Goal: Find specific page/section: Find specific page/section

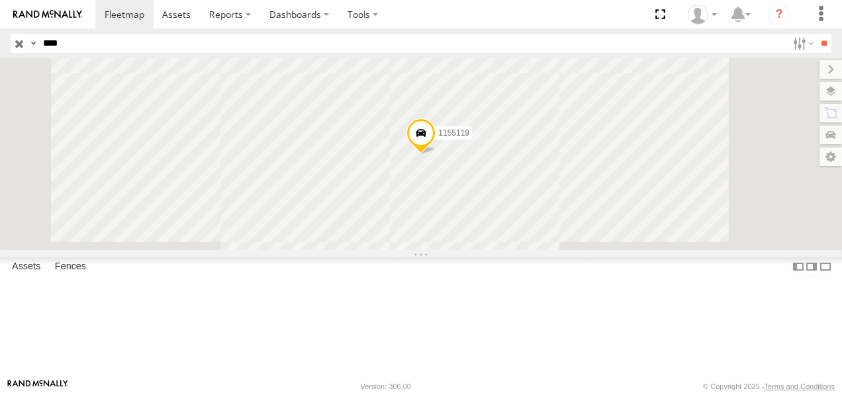
drag, startPoint x: 97, startPoint y: 40, endPoint x: 0, endPoint y: 32, distance: 97.0
click at [0, 32] on html at bounding box center [421, 196] width 842 height 393
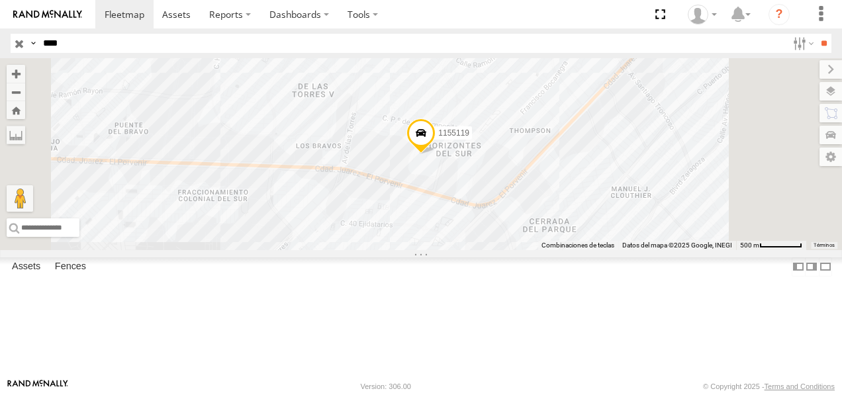
click at [586, 34] on input "**" at bounding box center [823, 43] width 15 height 19
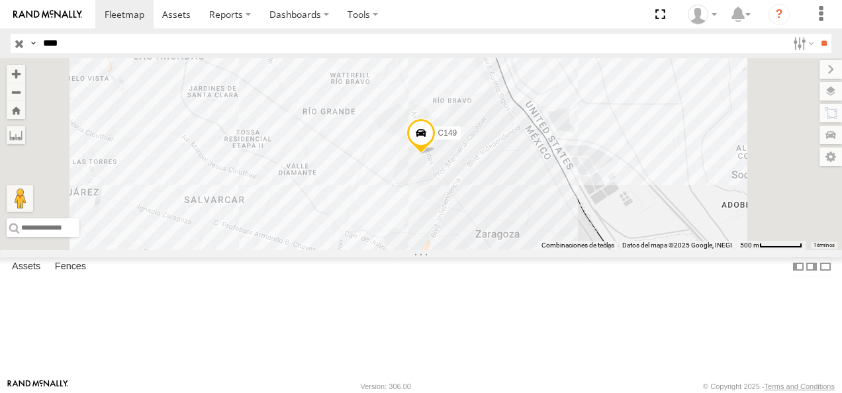
click at [0, 0] on div "Cruce" at bounding box center [0, 0] width 0 height 0
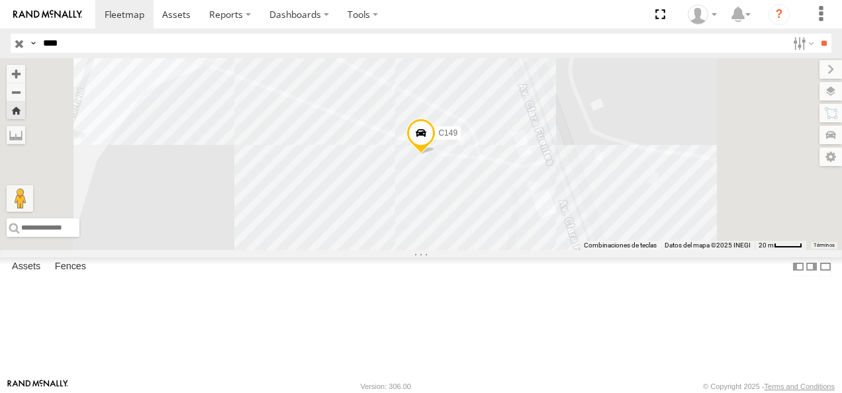
click at [435, 155] on span at bounding box center [420, 137] width 29 height 36
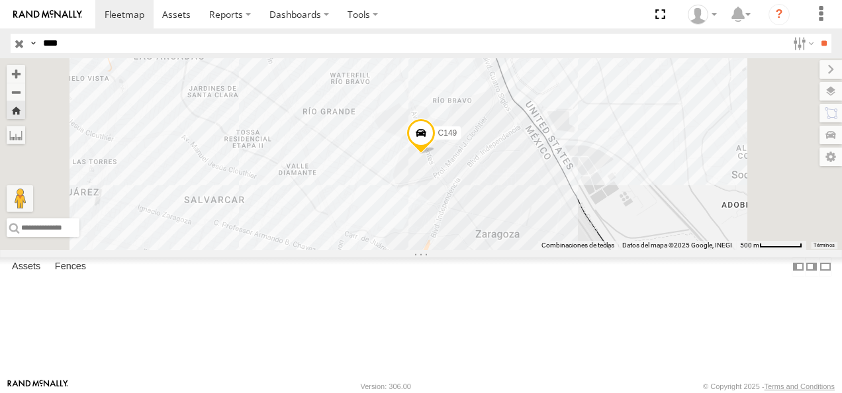
drag, startPoint x: 37, startPoint y: 47, endPoint x: -3, endPoint y: 48, distance: 39.7
click at [0, 48] on html at bounding box center [421, 196] width 842 height 393
click at [586, 34] on input "**" at bounding box center [823, 43] width 15 height 19
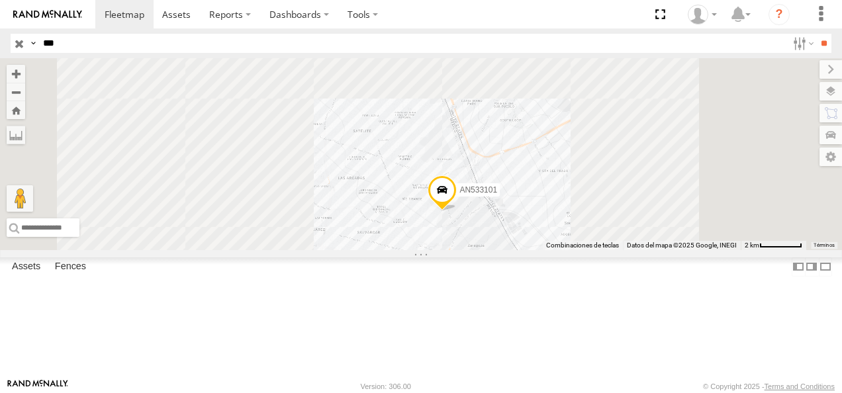
click at [0, 0] on div at bounding box center [0, 0] width 0 height 0
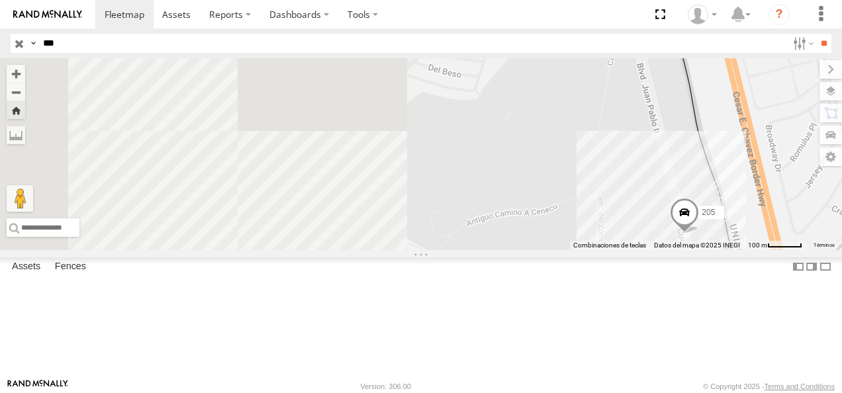
drag, startPoint x: 411, startPoint y: 167, endPoint x: 762, endPoint y: 226, distance: 356.3
click at [586, 226] on div "205" at bounding box center [421, 154] width 842 height 192
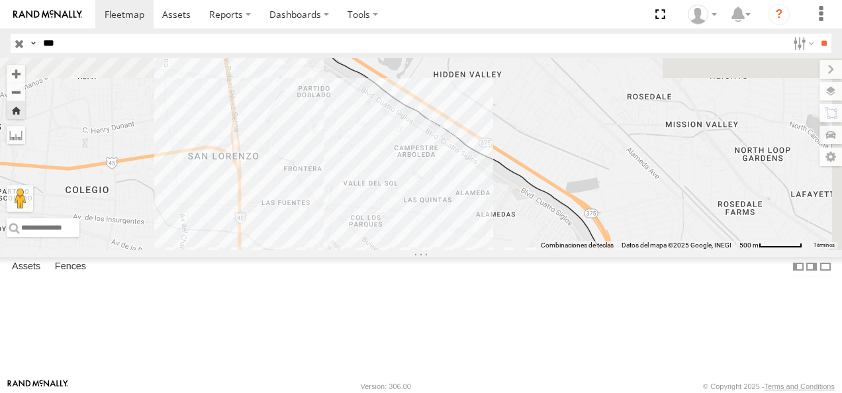
drag, startPoint x: 631, startPoint y: 171, endPoint x: 575, endPoint y: 299, distance: 139.6
click at [575, 250] on div "205" at bounding box center [421, 154] width 842 height 192
drag, startPoint x: 83, startPoint y: 37, endPoint x: 30, endPoint y: 36, distance: 52.9
click at [30, 36] on div "Search Query Asset ID Asset Label Registration Manufacturer Model VIN Job ID Dr…" at bounding box center [413, 43] width 805 height 19
click at [586, 34] on input "**" at bounding box center [823, 43] width 15 height 19
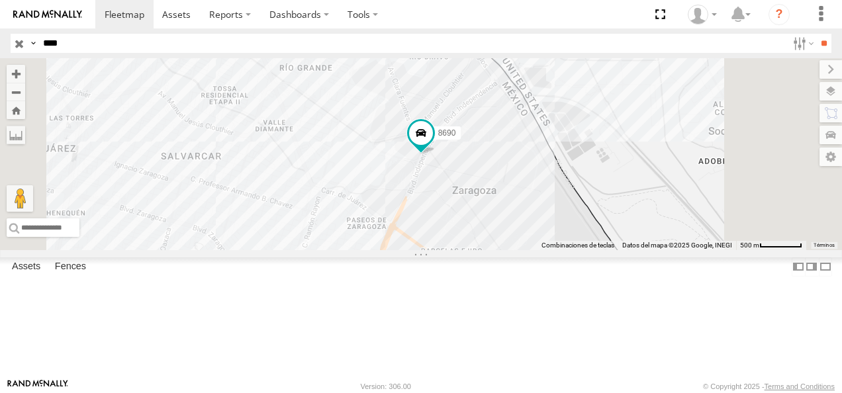
click at [0, 0] on div "8690" at bounding box center [0, 0] width 0 height 0
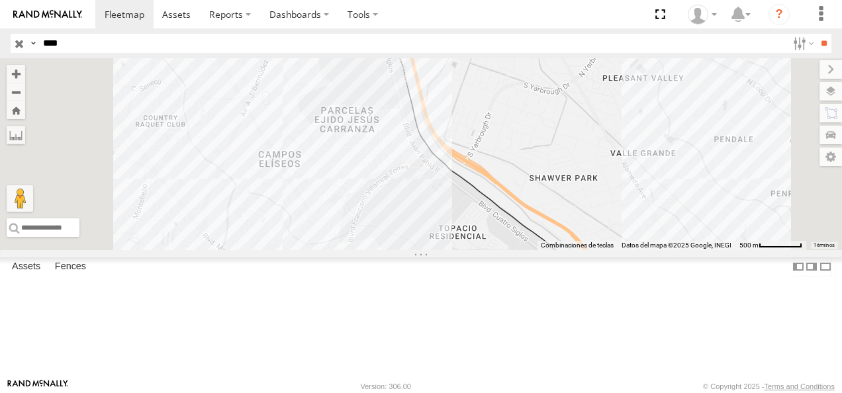
drag, startPoint x: 74, startPoint y: 39, endPoint x: 24, endPoint y: 42, distance: 50.4
click at [0, 37] on html at bounding box center [421, 196] width 842 height 393
click at [586, 34] on input "**" at bounding box center [823, 43] width 15 height 19
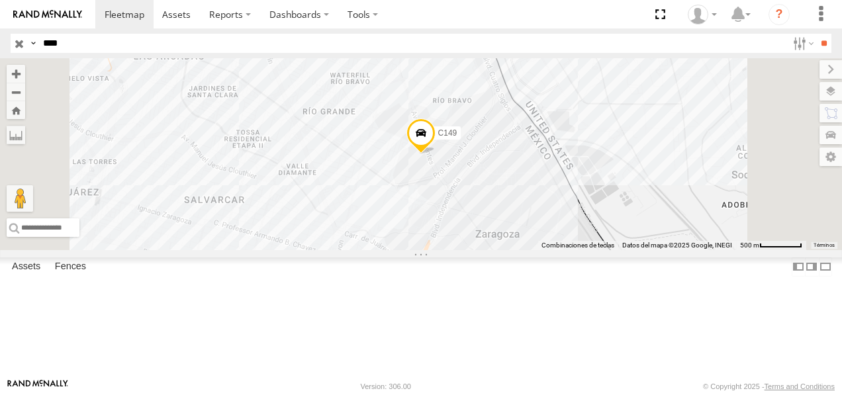
click at [83, 42] on input "****" at bounding box center [412, 43] width 749 height 19
click at [586, 34] on input "**" at bounding box center [823, 43] width 15 height 19
click at [0, 0] on div "Cruce" at bounding box center [0, 0] width 0 height 0
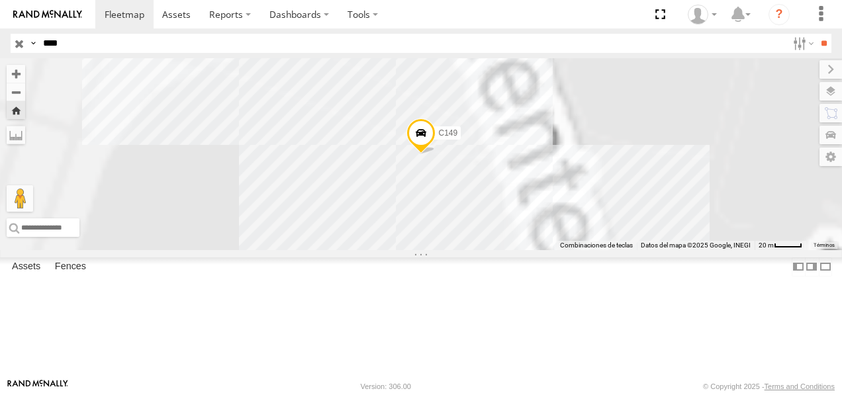
click at [435, 154] on span at bounding box center [420, 136] width 29 height 36
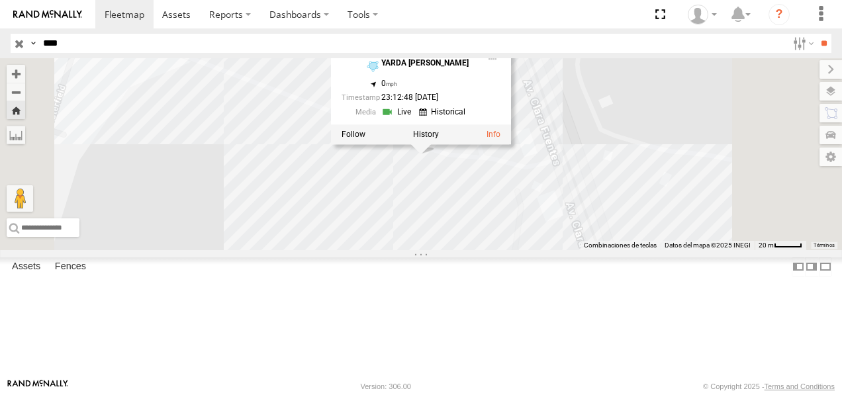
click at [410, 250] on div "C149 C149 Cruce YARDA CLOUTHIER 31.65682 , -106.34606 0 23:12:48 08/24/2025" at bounding box center [421, 154] width 842 height 192
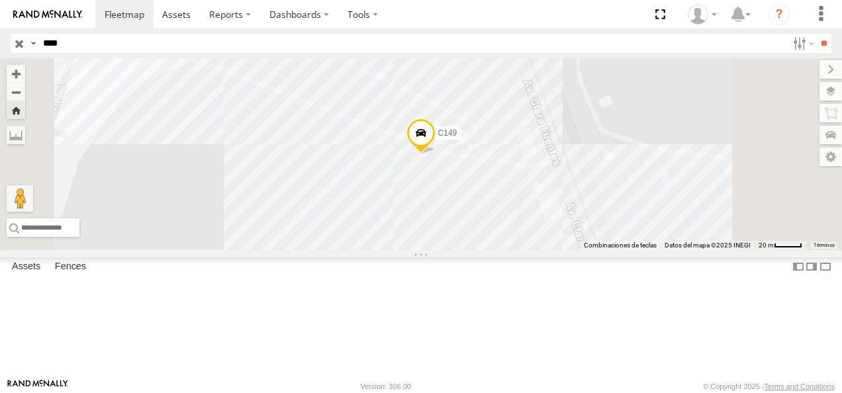
click at [435, 154] on span at bounding box center [420, 136] width 29 height 36
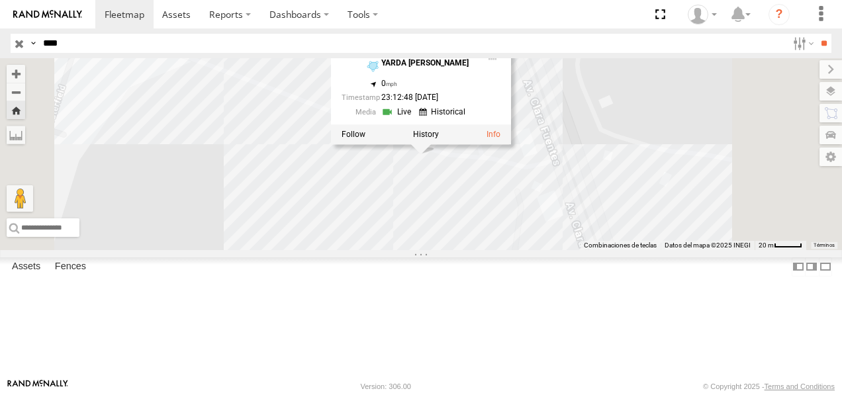
click at [469, 250] on div "C149 C149 Cruce YARDA CLOUTHIER 31.65682 , -106.34606 0 23:12:48 08/24/2025" at bounding box center [421, 154] width 842 height 192
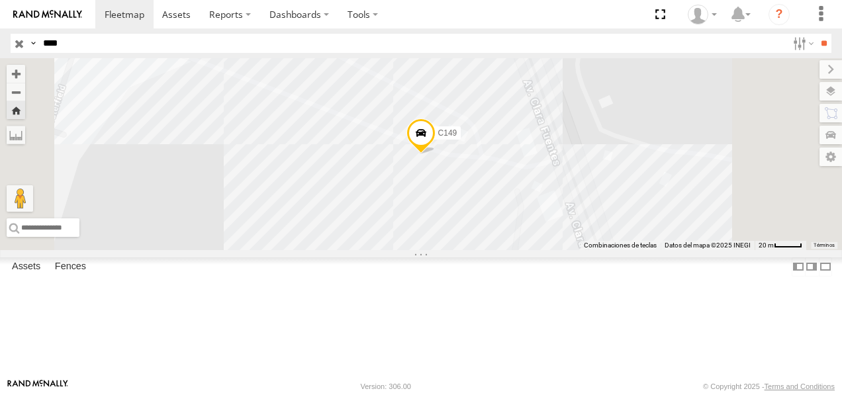
click at [435, 154] on span at bounding box center [420, 136] width 29 height 36
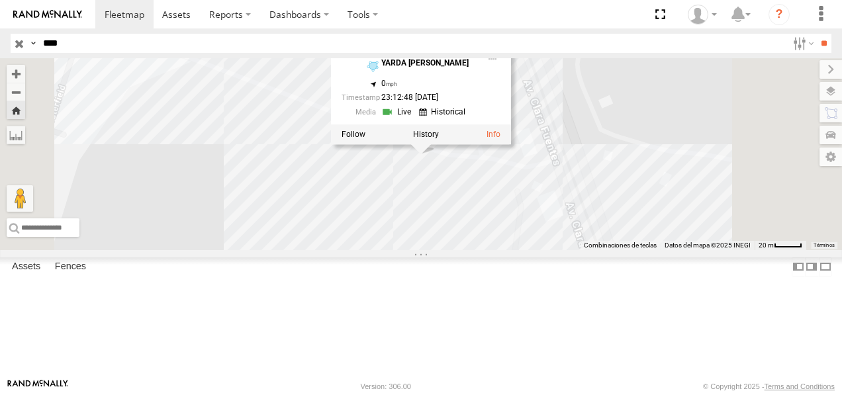
click at [415, 118] on link at bounding box center [398, 112] width 34 height 13
click at [469, 250] on div "C149 C149 Cruce YARDA CLOUTHIER 31.65682 , -106.34606 0 23:12:48 08/24/2025" at bounding box center [421, 154] width 842 height 192
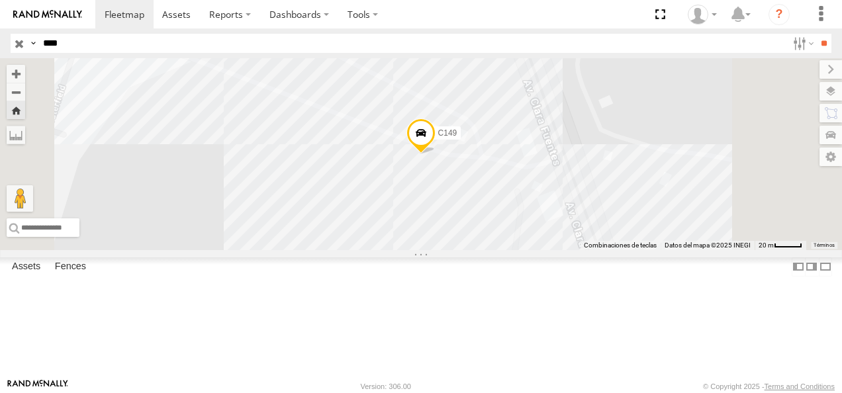
click at [19, 45] on div "Search Query Asset ID Asset Label Registration Manufacturer Model VIN Job ID Dr…" at bounding box center [413, 43] width 805 height 19
click at [586, 34] on input "**" at bounding box center [823, 43] width 15 height 19
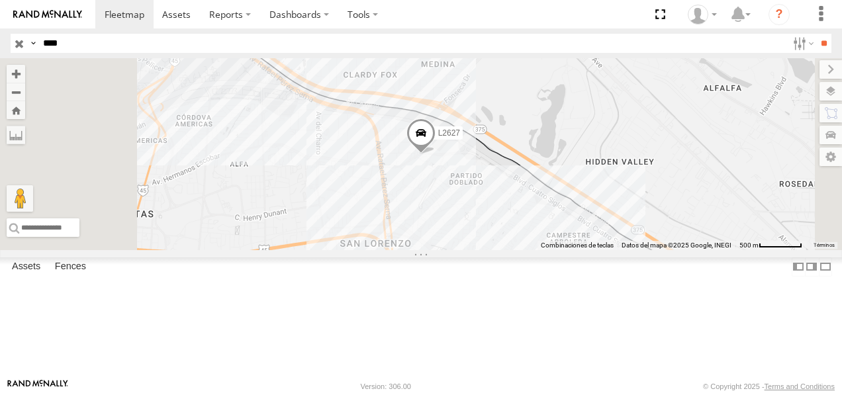
click at [0, 0] on div "FLEX NORTE" at bounding box center [0, 0] width 0 height 0
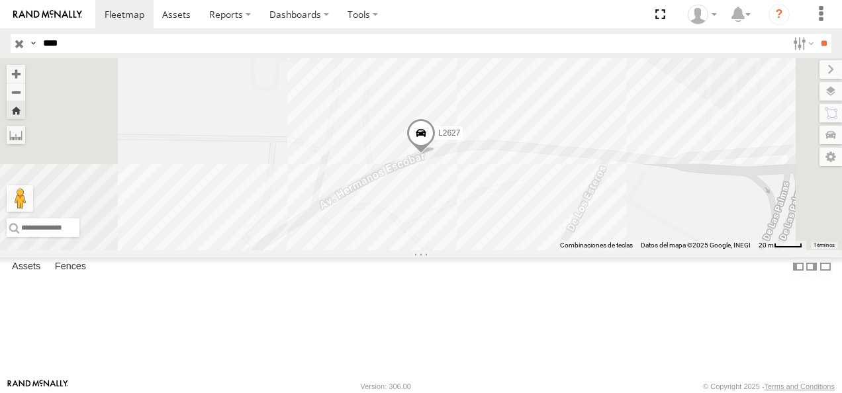
click at [435, 154] on span at bounding box center [420, 136] width 29 height 36
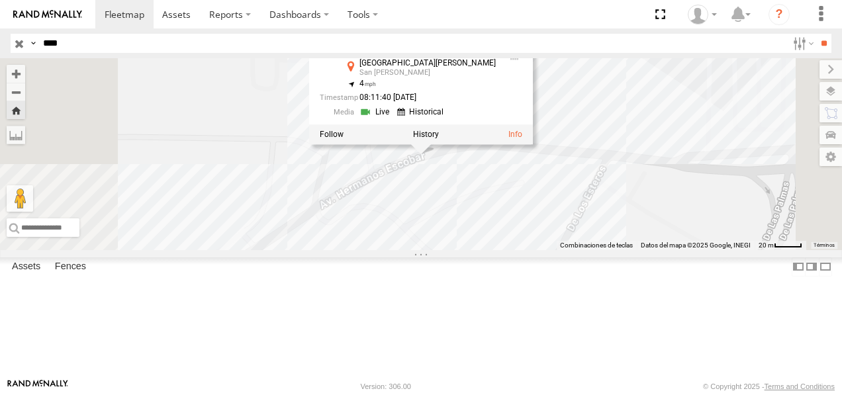
click at [412, 217] on div "L2627 L2627 FLEX NORTE Avenida Hermanos Escobar San Lorenzo 31.74809 , -106.420…" at bounding box center [421, 154] width 842 height 192
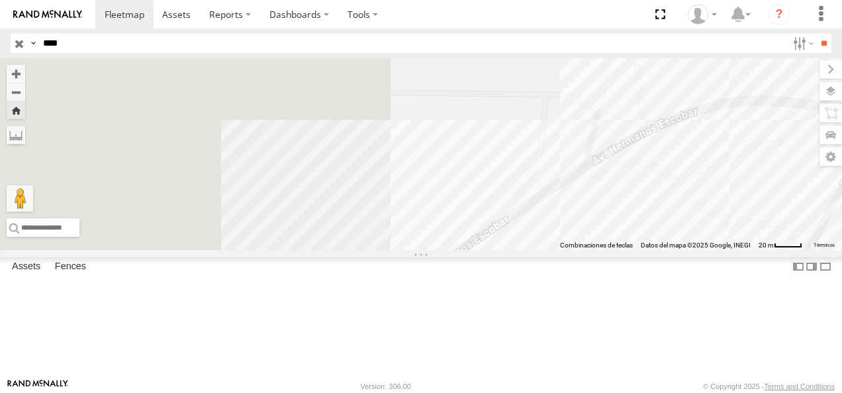
drag, startPoint x: 432, startPoint y: 235, endPoint x: 765, endPoint y: 172, distance: 338.8
click at [586, 173] on div "L2627" at bounding box center [421, 154] width 842 height 192
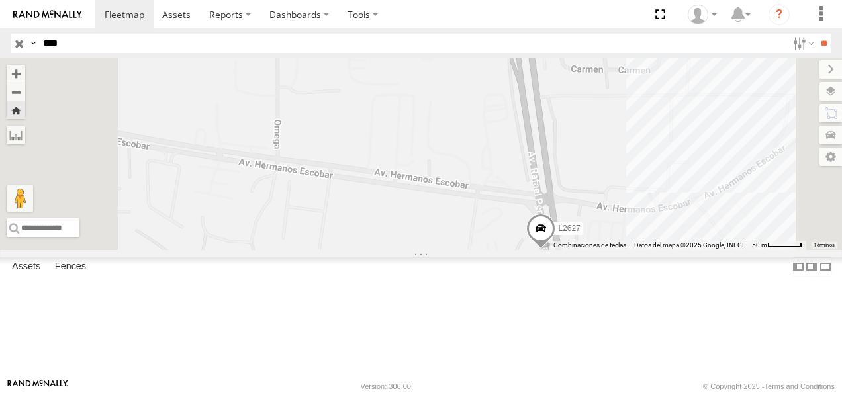
drag, startPoint x: 601, startPoint y: 213, endPoint x: 629, endPoint y: 314, distance: 105.2
click at [586, 250] on div "L2627" at bounding box center [421, 154] width 842 height 192
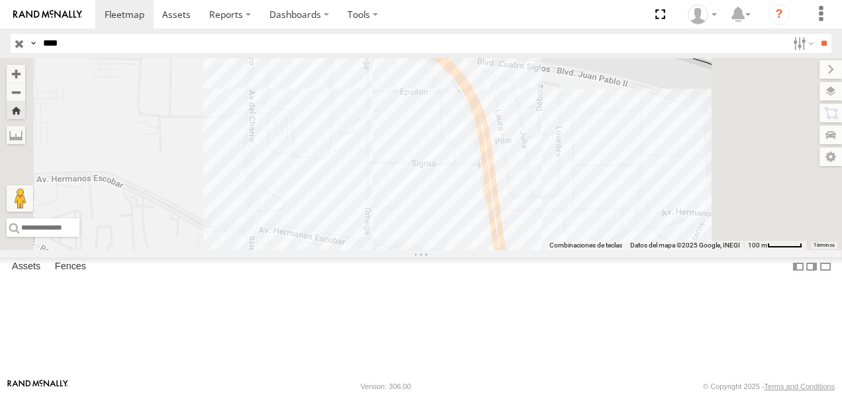
drag, startPoint x: 62, startPoint y: 46, endPoint x: 0, endPoint y: 50, distance: 62.4
click at [0, 50] on html at bounding box center [421, 196] width 842 height 393
click at [586, 34] on input "**" at bounding box center [823, 43] width 15 height 19
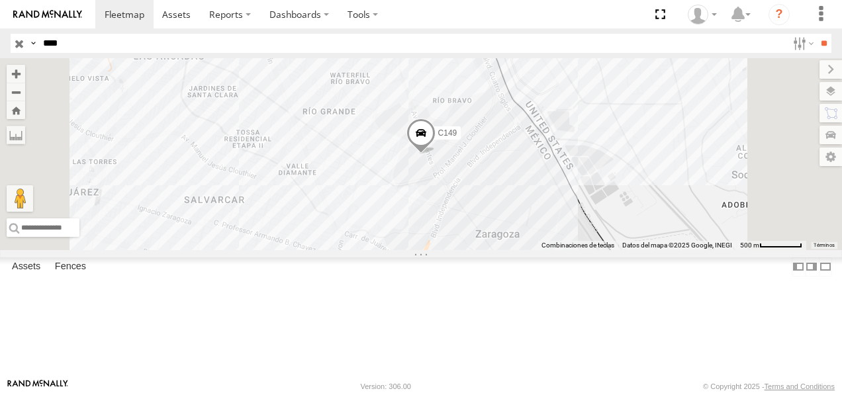
click at [0, 0] on div "C149 Cruce" at bounding box center [0, 0] width 0 height 0
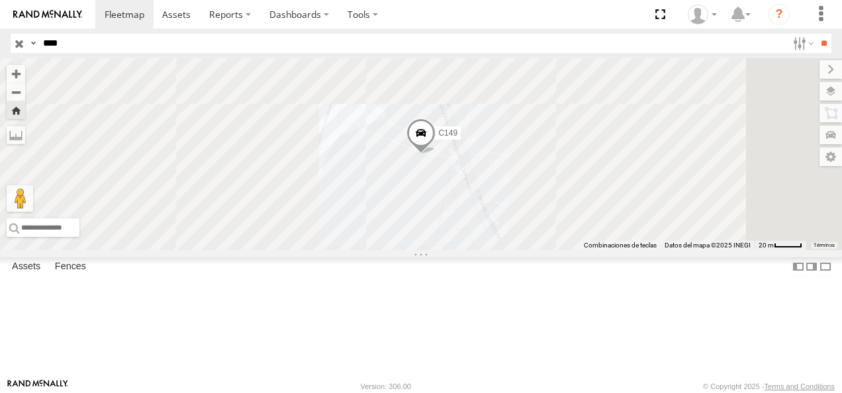
click at [435, 154] on span at bounding box center [420, 136] width 29 height 36
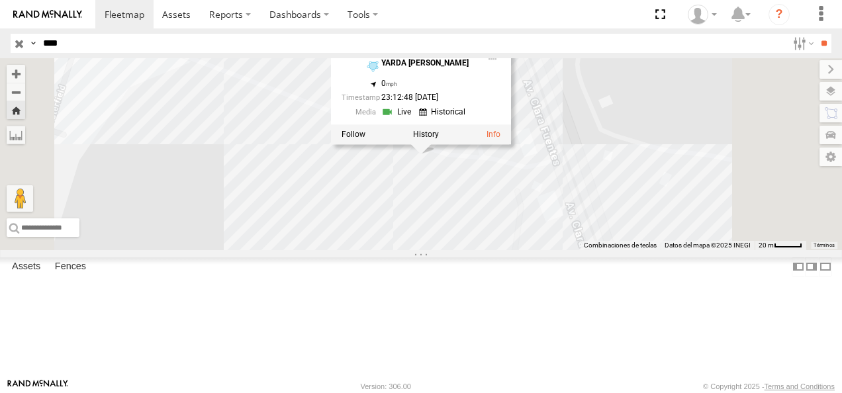
click at [415, 118] on link at bounding box center [398, 112] width 34 height 13
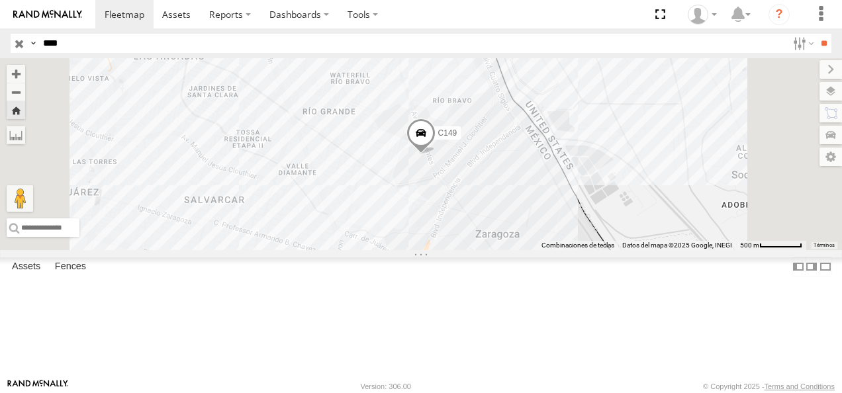
click at [435, 154] on span at bounding box center [420, 136] width 29 height 36
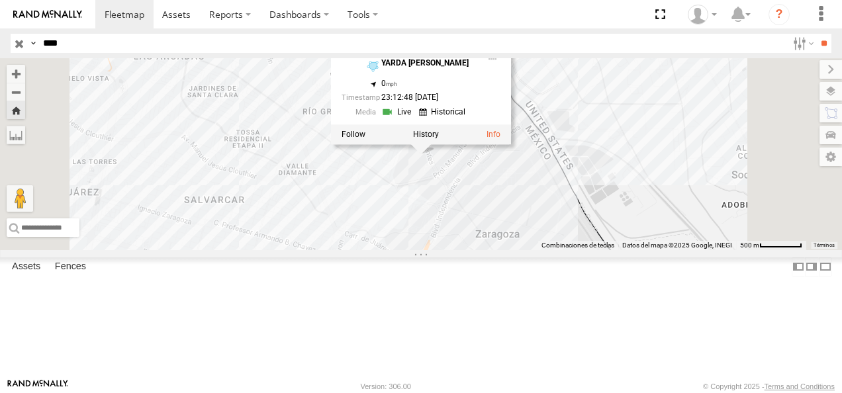
click at [480, 228] on div "C149 C149 Cruce YARDA CLOUTHIER 31.65682 , -106.34606 0 23:12:48 08/24/2025" at bounding box center [421, 154] width 842 height 192
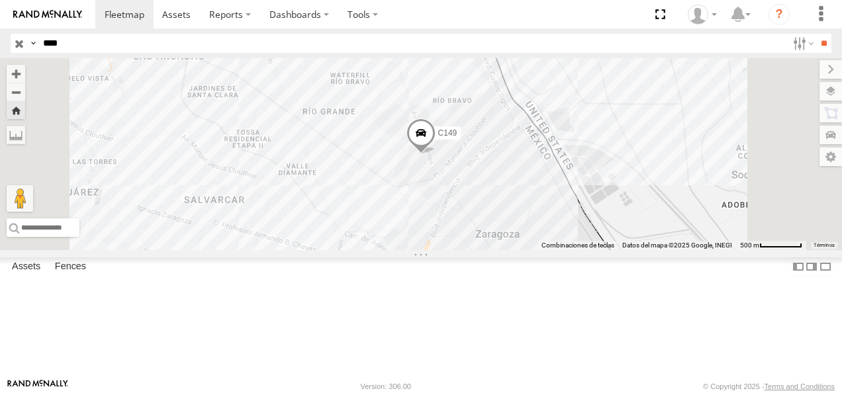
click at [435, 154] on span at bounding box center [420, 136] width 29 height 36
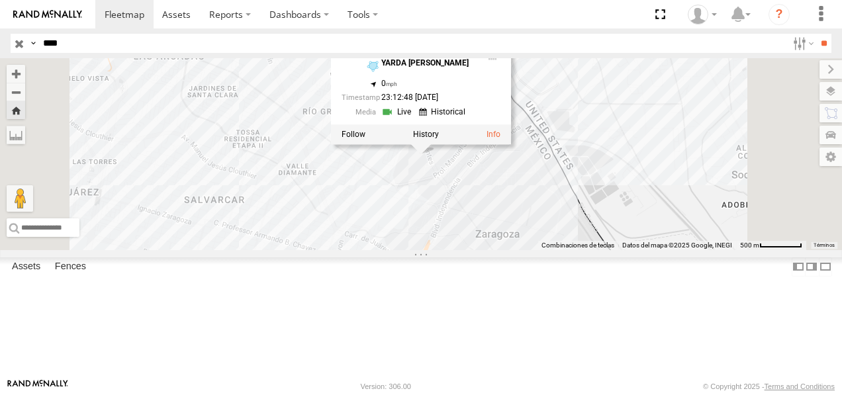
click at [0, 0] on div "C149" at bounding box center [0, 0] width 0 height 0
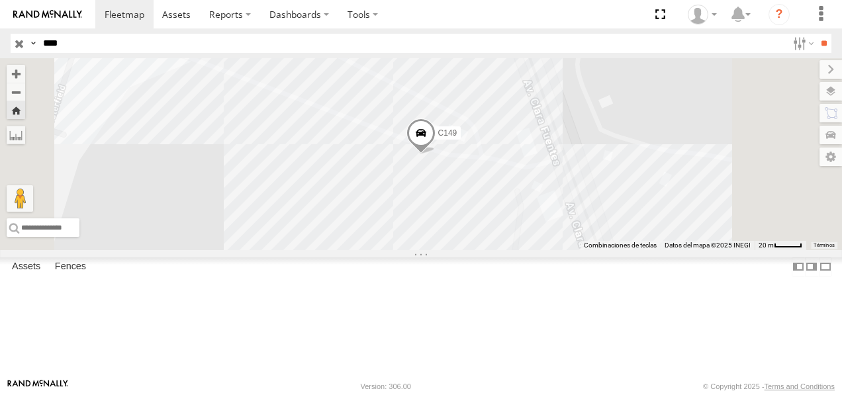
click at [435, 154] on span at bounding box center [420, 136] width 29 height 36
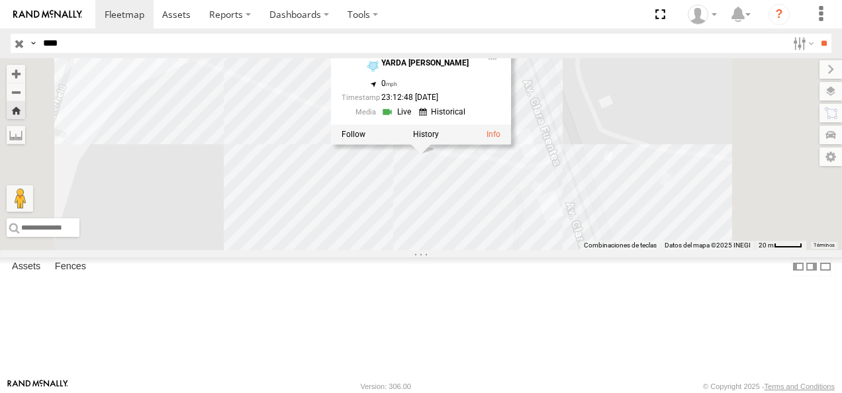
click at [398, 242] on div "C149 C149 Cruce YARDA CLOUTHIER 31.65682 , -106.34606 0 23:12:48 08/24/2025" at bounding box center [421, 154] width 842 height 192
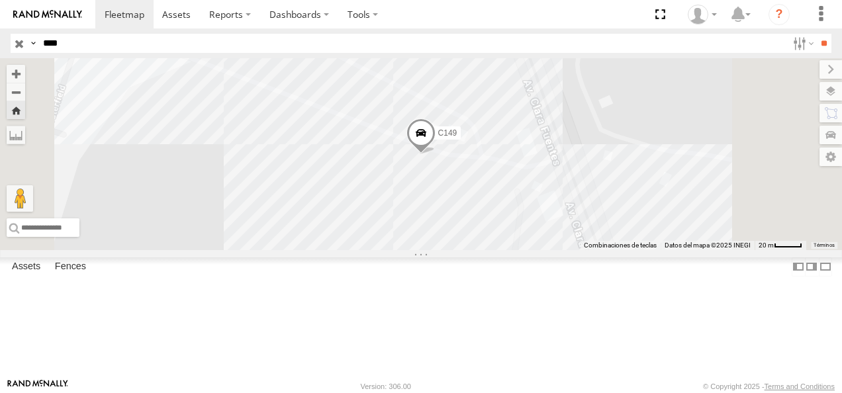
click at [0, 0] on div "C149" at bounding box center [0, 0] width 0 height 0
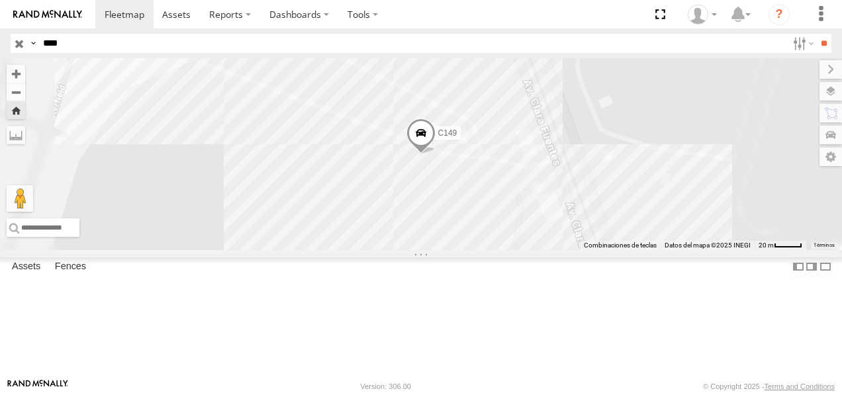
click at [435, 154] on span at bounding box center [420, 136] width 29 height 36
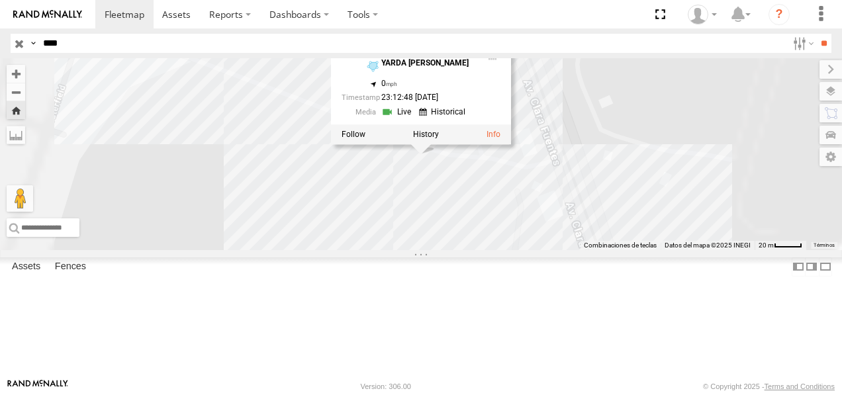
click at [415, 118] on link at bounding box center [398, 112] width 34 height 13
click at [428, 250] on div "C149 C149 Cruce YARDA CLOUTHIER 31.65682 , -106.34606 0 23:12:48 08/24/2025" at bounding box center [421, 154] width 842 height 192
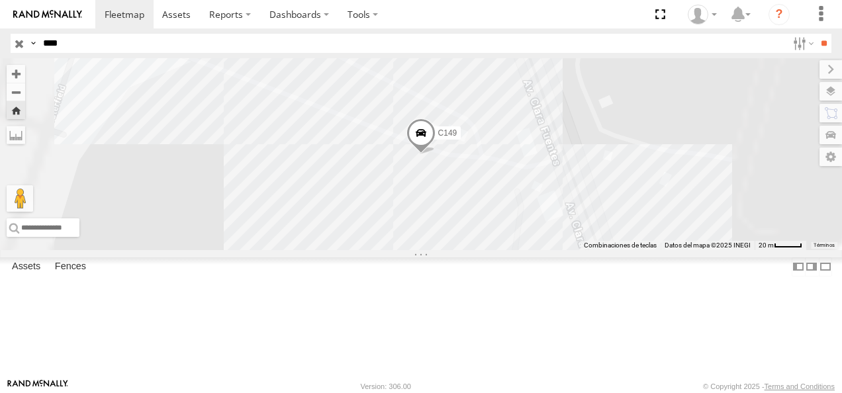
click at [435, 154] on span at bounding box center [420, 136] width 29 height 36
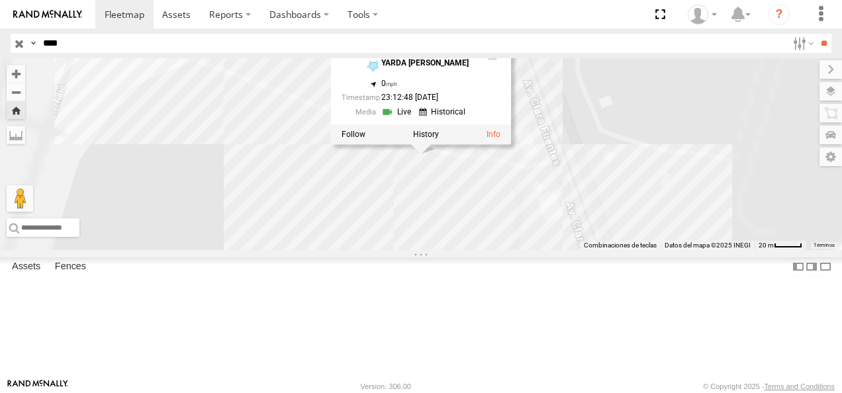
click at [525, 250] on div "C149 C149 Cruce YARDA CLOUTHIER 31.65682 , -106.34606 0 23:12:48 08/24/2025" at bounding box center [421, 154] width 842 height 192
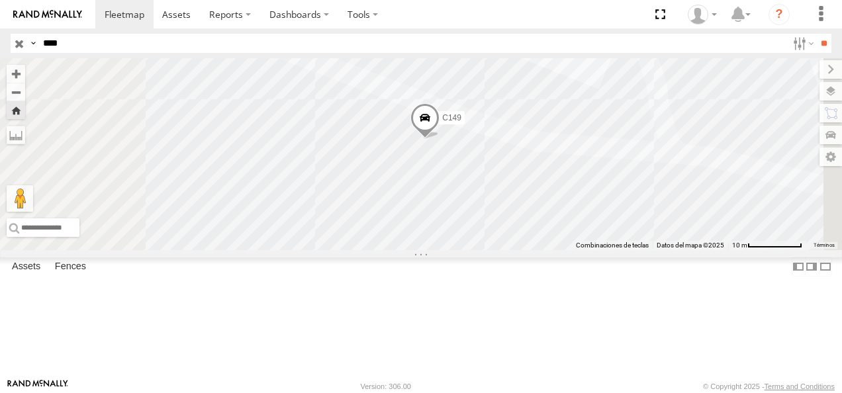
drag, startPoint x: 26, startPoint y: 52, endPoint x: -3, endPoint y: 54, distance: 29.2
click at [0, 54] on html at bounding box center [421, 196] width 842 height 393
drag, startPoint x: 68, startPoint y: 45, endPoint x: 15, endPoint y: 44, distance: 52.9
click at [15, 44] on div "Search Query Asset ID Asset Label Registration Manufacturer Model VIN Job ID Dr…" at bounding box center [413, 43] width 805 height 19
drag, startPoint x: 83, startPoint y: 40, endPoint x: 37, endPoint y: 40, distance: 46.3
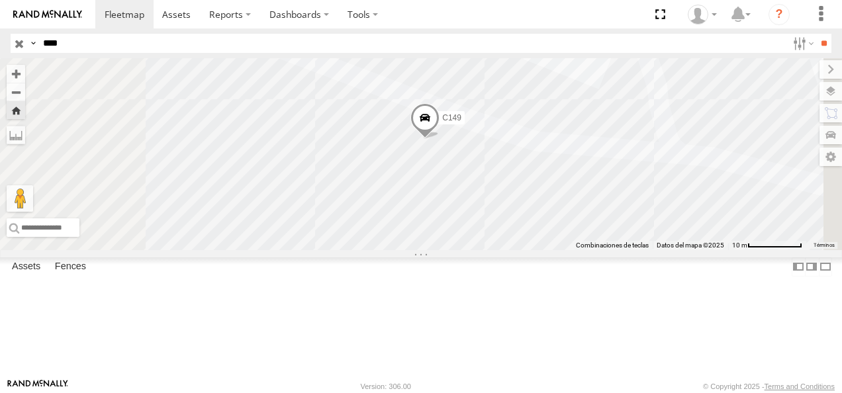
click at [37, 40] on div "Search Query Asset ID Asset Label Registration Manufacturer Model VIN Job ID Dr…" at bounding box center [413, 43] width 805 height 19
click at [586, 34] on input "**" at bounding box center [823, 43] width 15 height 19
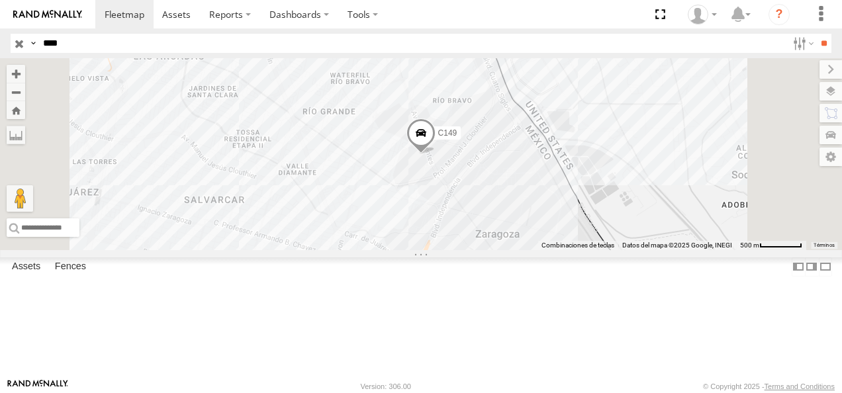
drag, startPoint x: 73, startPoint y: 40, endPoint x: 30, endPoint y: 40, distance: 43.0
click at [30, 40] on div "Search Query Asset ID Asset Label Registration Manufacturer Model VIN Job ID Dr…" at bounding box center [413, 43] width 805 height 19
click at [586, 34] on input "**" at bounding box center [823, 43] width 15 height 19
drag, startPoint x: 79, startPoint y: 47, endPoint x: 24, endPoint y: 48, distance: 54.9
click at [26, 48] on div "Search Query Asset ID Asset Label Registration Manufacturer Model VIN Job ID Dr…" at bounding box center [413, 43] width 805 height 19
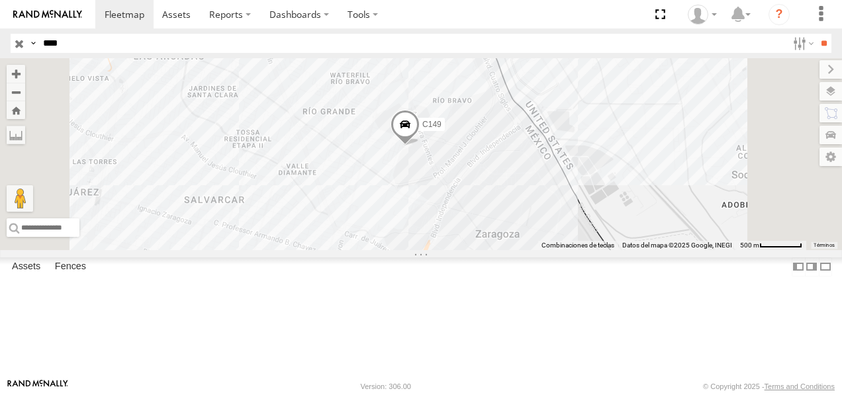
click at [420, 146] on span at bounding box center [404, 128] width 29 height 36
click at [586, 34] on input "**" at bounding box center [823, 43] width 15 height 19
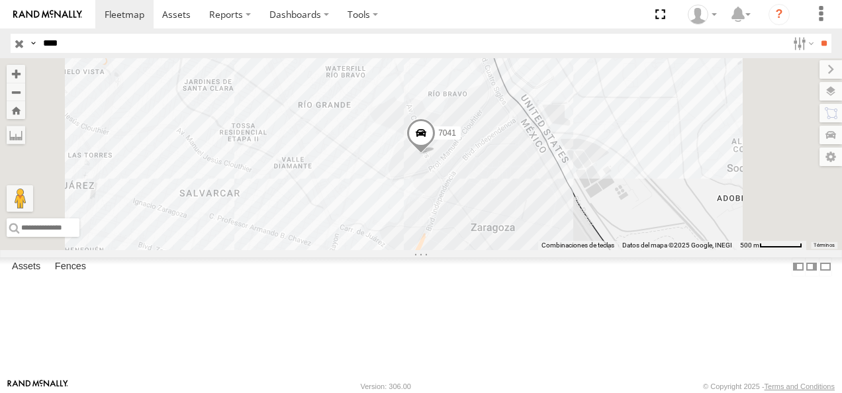
click at [0, 0] on div "7041" at bounding box center [0, 0] width 0 height 0
click at [0, 0] on div "FLEX NORTE" at bounding box center [0, 0] width 0 height 0
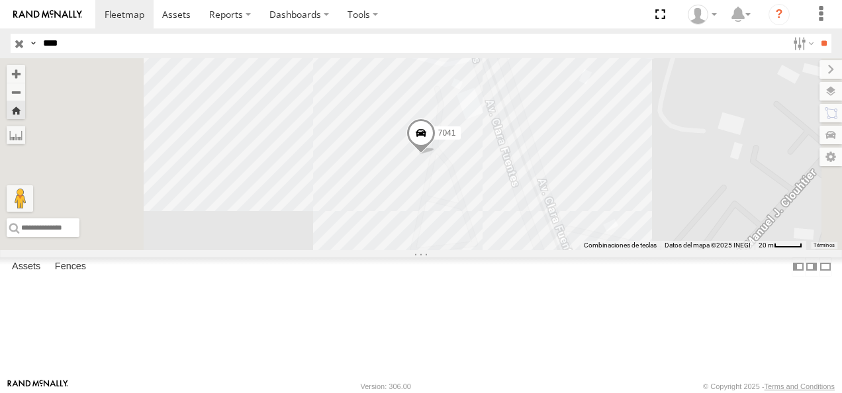
click at [435, 155] on span at bounding box center [420, 137] width 29 height 36
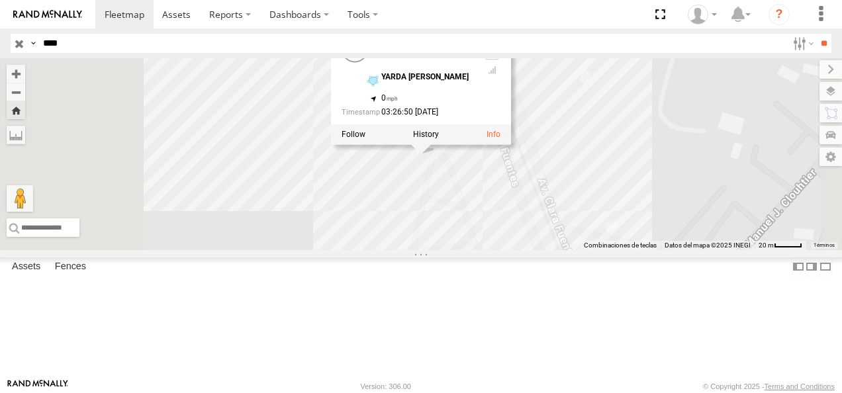
click at [457, 206] on div "7041 7041 FLEX NORTE YARDA CLOUTHIER 31.65611 , -106.34541 0 03:26:50 08/25/2025" at bounding box center [421, 154] width 842 height 192
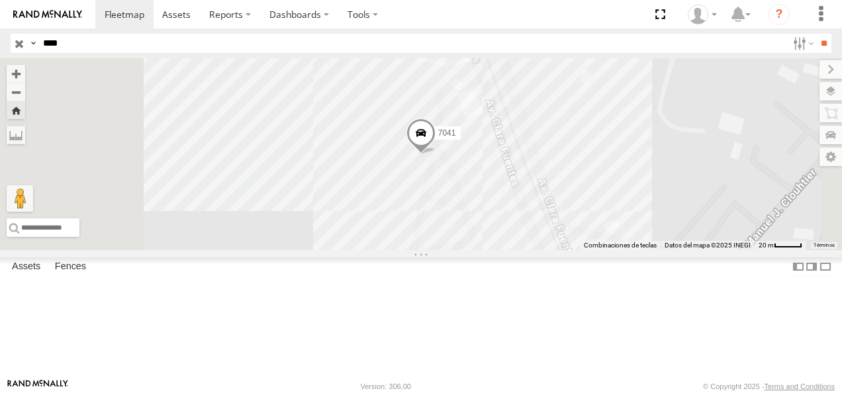
click at [435, 155] on span at bounding box center [420, 137] width 29 height 36
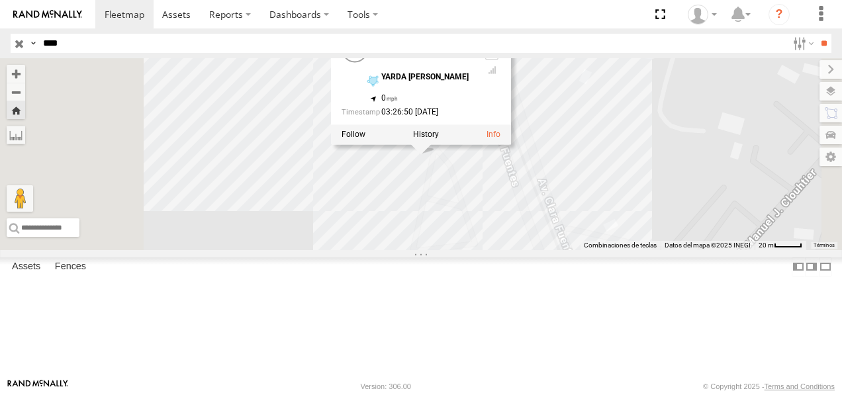
click at [489, 250] on div "7041 7041 FLEX NORTE YARDA CLOUTHIER 31.65611 , -106.34541 0 03:26:50 08/25/2025" at bounding box center [421, 154] width 842 height 192
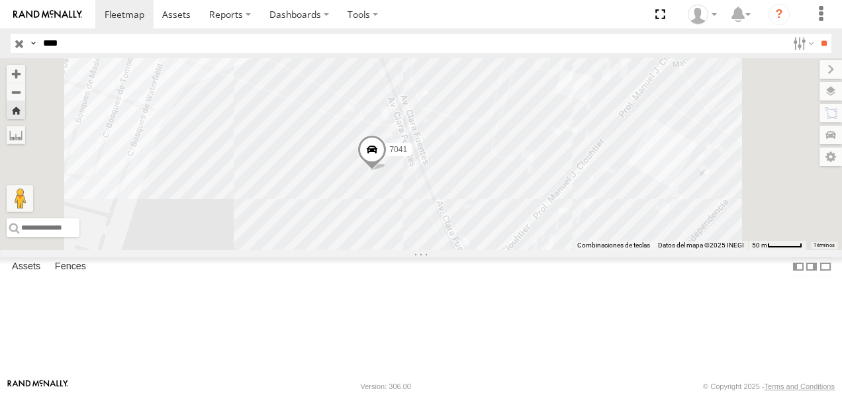
click at [387, 171] on span at bounding box center [371, 154] width 29 height 36
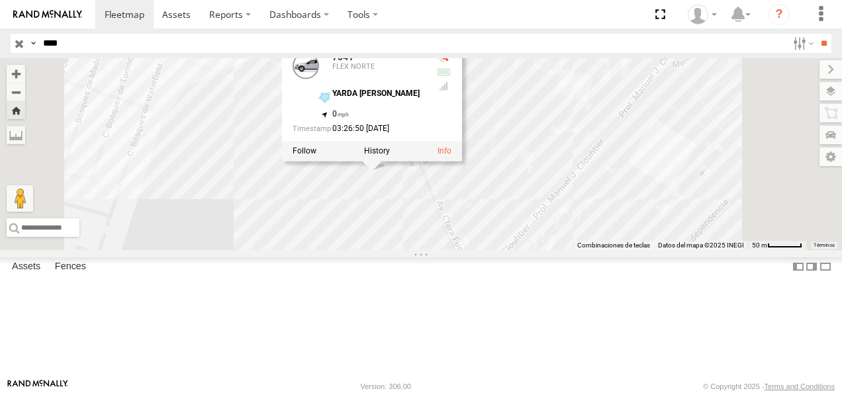
click at [461, 250] on div "7041 7041 FLEX NORTE YARDA CLOUTHIER 31.65611 , -106.34541 0 03:26:50 08/25/2025" at bounding box center [421, 154] width 842 height 192
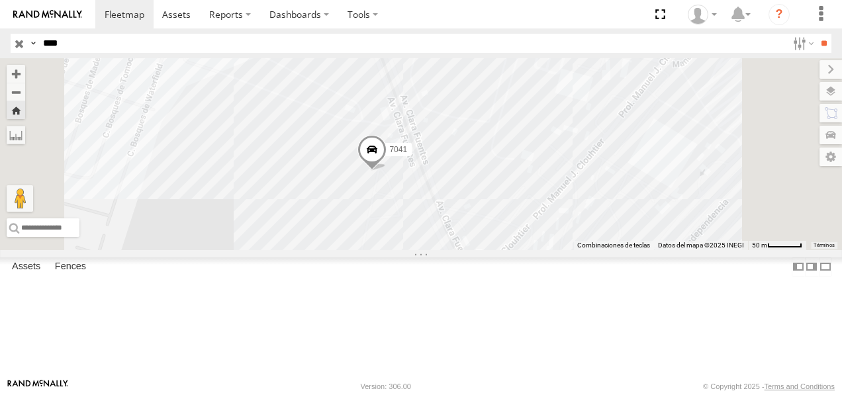
click at [387, 171] on span at bounding box center [371, 154] width 29 height 36
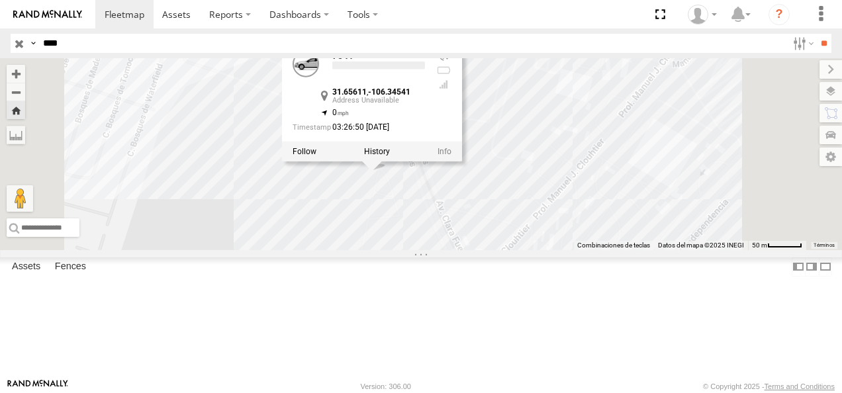
click at [437, 250] on div "7041 7041 31.65611 , -106.34541 0 03:26:50 08/25/2025" at bounding box center [421, 154] width 842 height 192
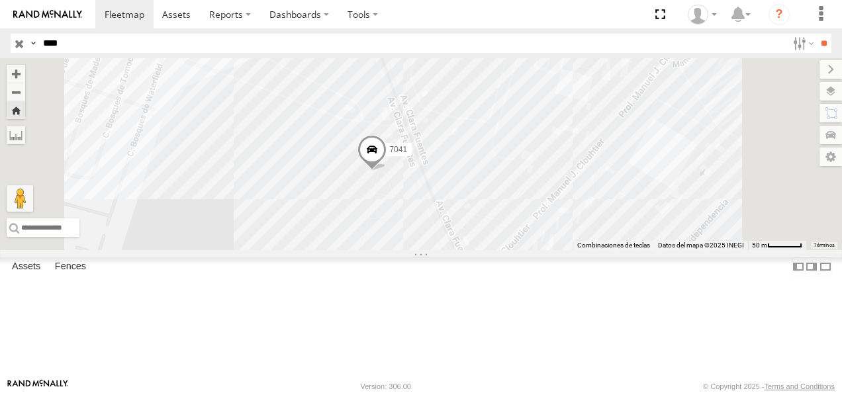
click at [387, 171] on span at bounding box center [371, 154] width 29 height 36
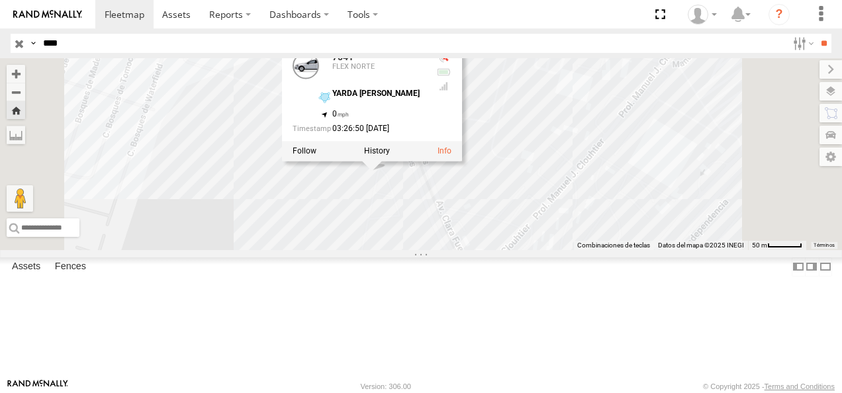
click at [502, 250] on div "7041 7041 FLEX NORTE YARDA CLOUTHIER 31.65611 , -106.34541 0 03:26:50 08/25/2025" at bounding box center [421, 154] width 842 height 192
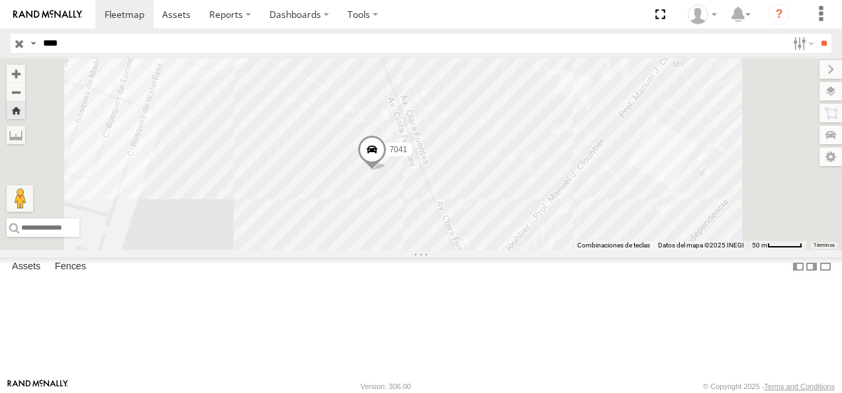
click at [387, 171] on span at bounding box center [371, 154] width 29 height 36
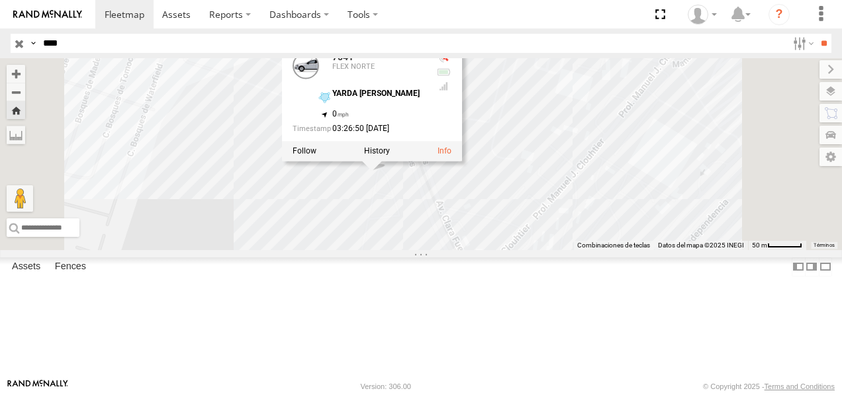
click at [500, 245] on div "7041 7041 FLEX NORTE YARDA CLOUTHIER 31.65611 , -106.34541 0 03:26:50 08/25/2025" at bounding box center [421, 154] width 842 height 192
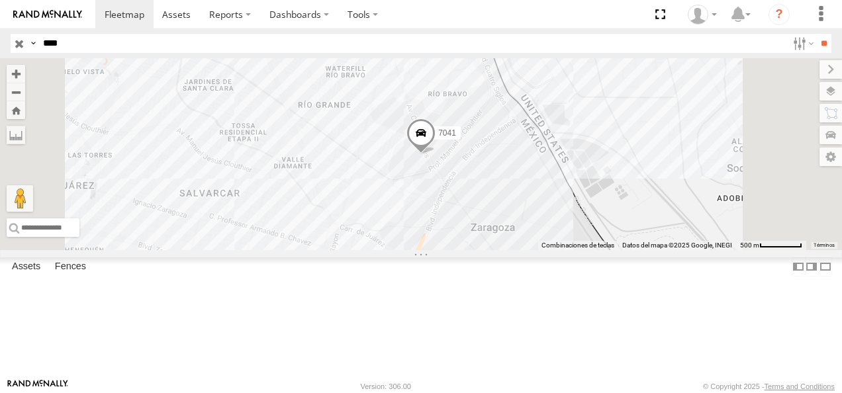
click at [0, 0] on div "FLEX NORTE" at bounding box center [0, 0] width 0 height 0
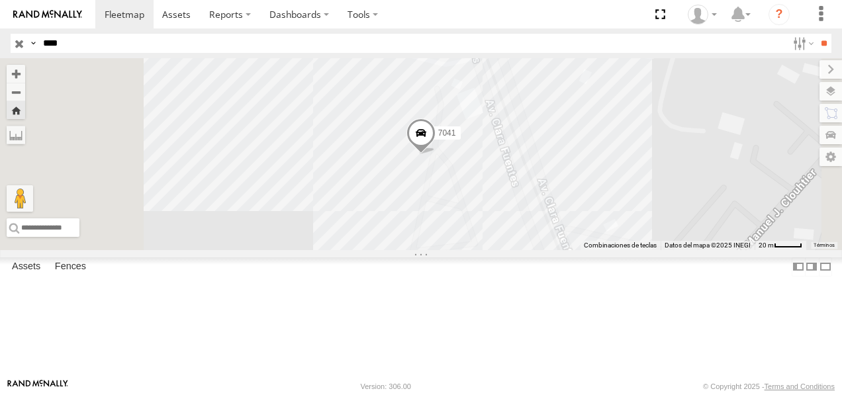
click at [435, 155] on span at bounding box center [420, 137] width 29 height 36
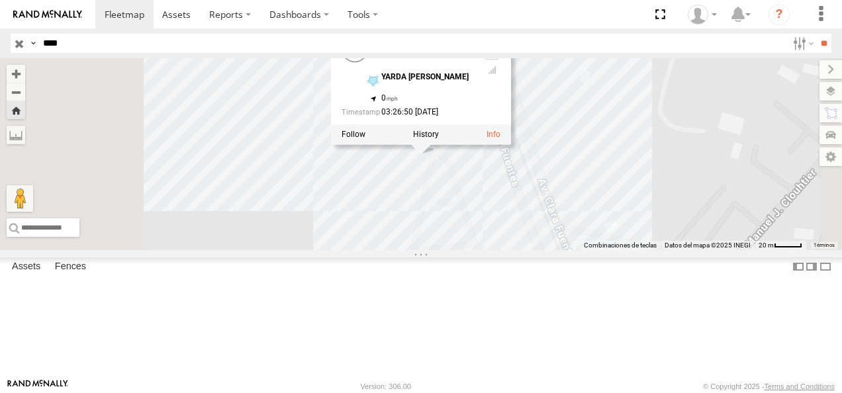
click at [503, 223] on div "7041 7041 FLEX NORTE YARDA CLOUTHIER 31.65611 , -106.34541 0 03:26:50 08/25/2025" at bounding box center [421, 154] width 842 height 192
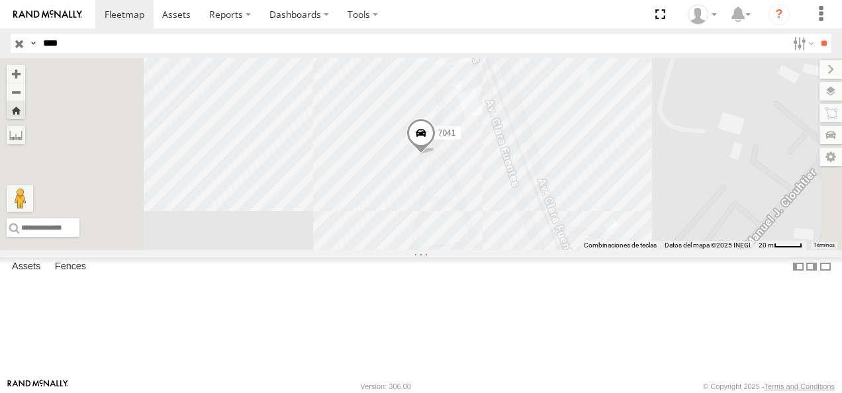
click at [0, 0] on div "FLEX NORTE" at bounding box center [0, 0] width 0 height 0
click at [435, 155] on span at bounding box center [420, 137] width 29 height 36
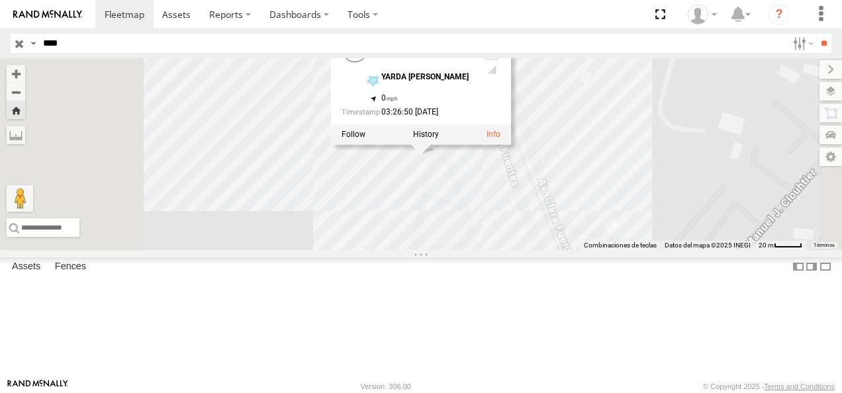
drag, startPoint x: 85, startPoint y: 41, endPoint x: 17, endPoint y: 45, distance: 68.3
click at [17, 45] on div "Search Query Asset ID Asset Label Registration Manufacturer Model VIN Job ID Dr…" at bounding box center [413, 43] width 805 height 19
click at [586, 34] on input "**" at bounding box center [823, 43] width 15 height 19
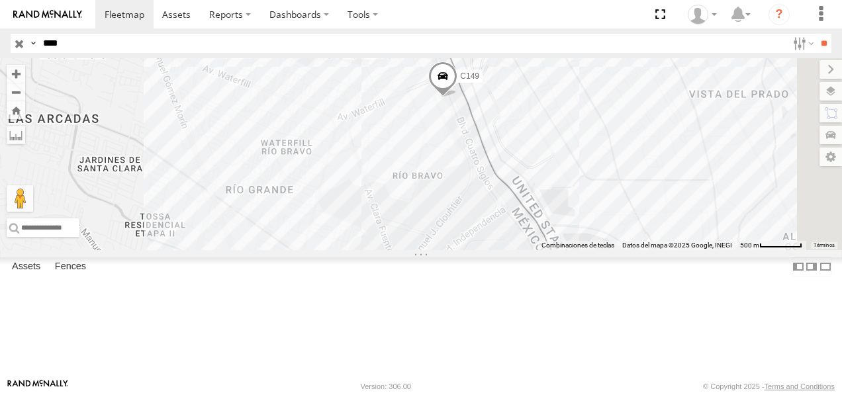
click at [0, 0] on div "Cruce" at bounding box center [0, 0] width 0 height 0
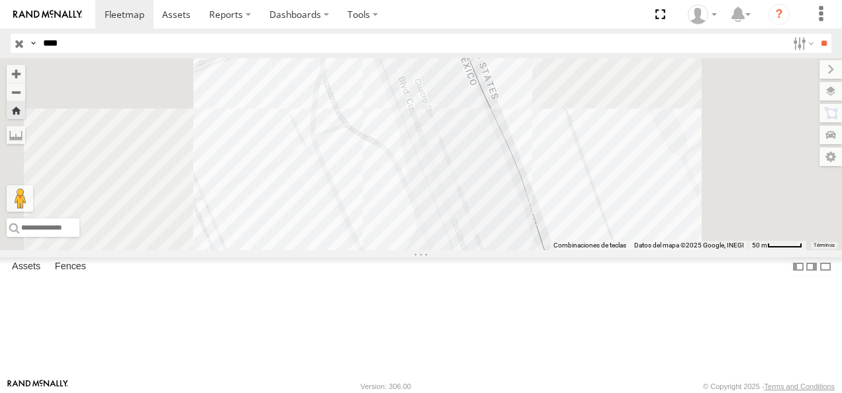
drag, startPoint x: 467, startPoint y: 171, endPoint x: 398, endPoint y: 229, distance: 90.2
click at [398, 229] on div "C149" at bounding box center [421, 154] width 842 height 192
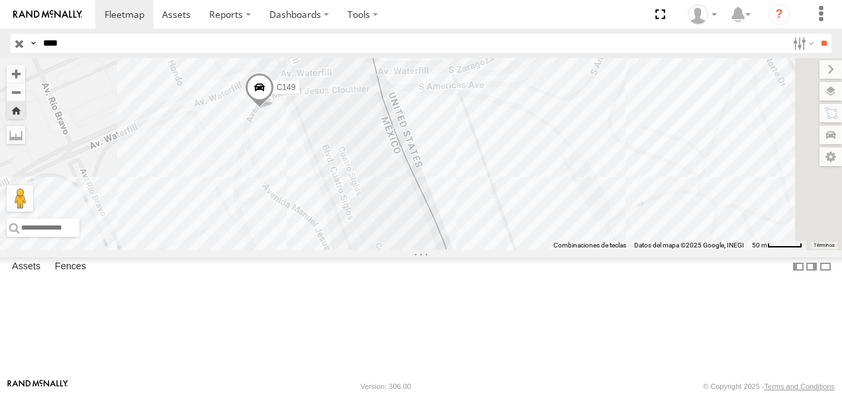
drag, startPoint x: 85, startPoint y: 46, endPoint x: 11, endPoint y: 48, distance: 74.8
click at [11, 48] on div "Search Query Asset ID Asset Label Registration Manufacturer Model VIN Job ID Dr…" at bounding box center [413, 43] width 805 height 19
click at [586, 34] on input "**" at bounding box center [823, 43] width 15 height 19
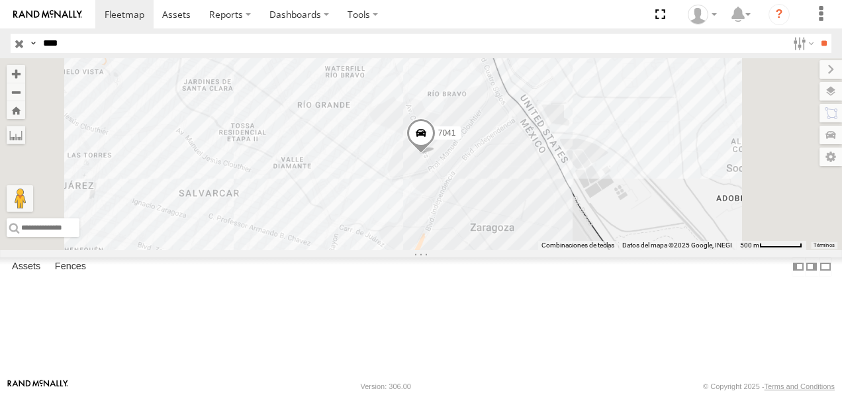
click at [0, 0] on div "7041" at bounding box center [0, 0] width 0 height 0
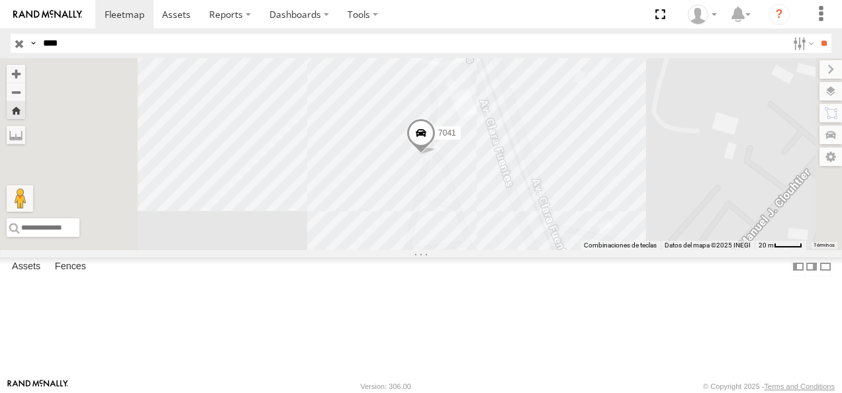
click at [435, 155] on span at bounding box center [420, 137] width 29 height 36
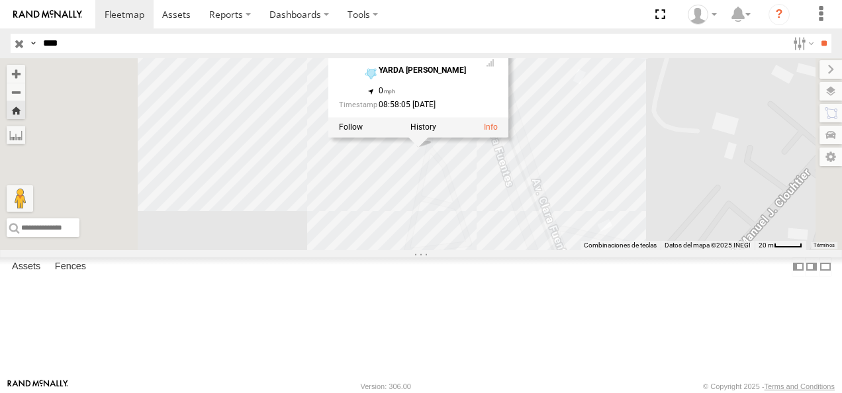
click at [467, 246] on div "7041 7041 FLEX NORTE YARDA CLOUTHIER 31.65616 , -106.34538 0 08:58:05 08/25/2025" at bounding box center [421, 154] width 842 height 192
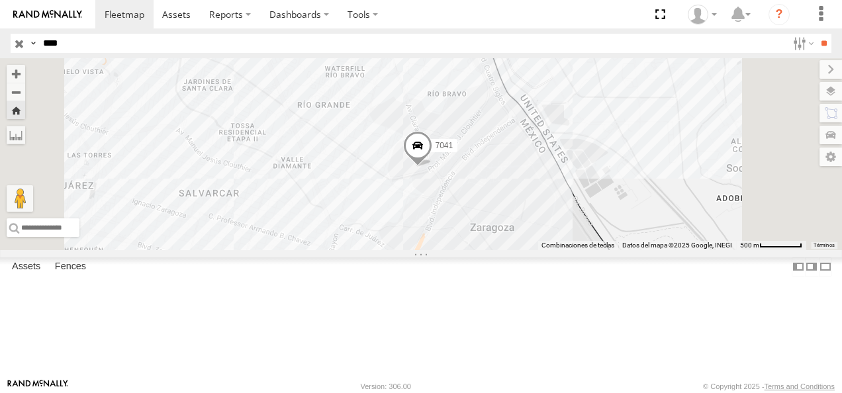
drag, startPoint x: 65, startPoint y: 42, endPoint x: -3, endPoint y: 42, distance: 67.5
click at [0, 42] on html at bounding box center [421, 196] width 842 height 393
click at [586, 34] on input "**" at bounding box center [823, 43] width 15 height 19
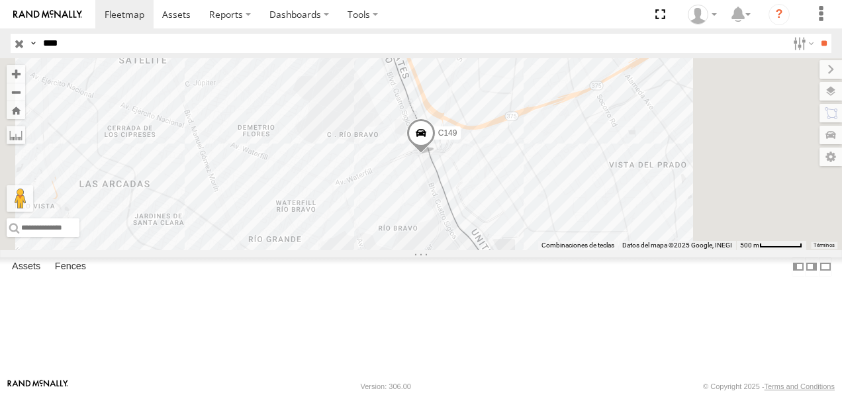
click at [0, 0] on div "C149" at bounding box center [0, 0] width 0 height 0
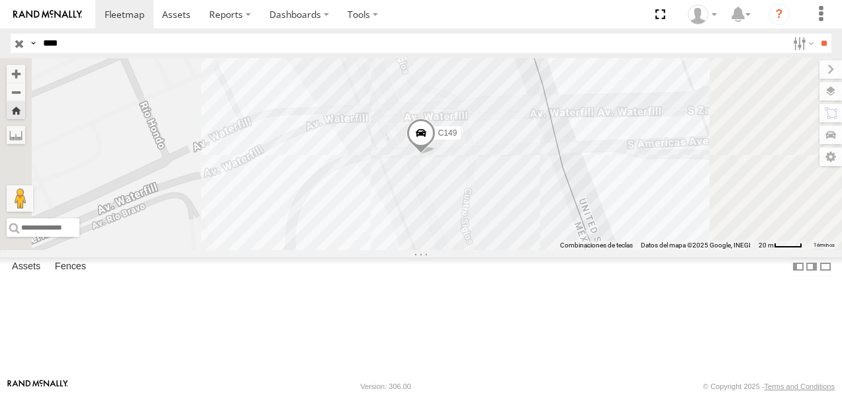
click at [435, 154] on span at bounding box center [420, 136] width 29 height 36
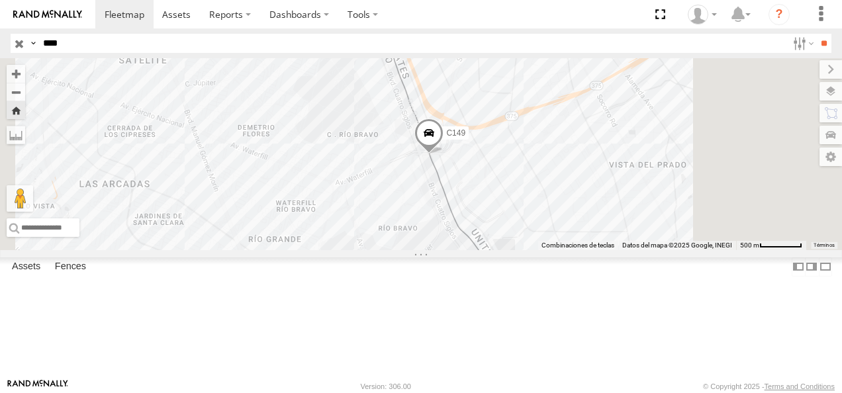
drag, startPoint x: 23, startPoint y: 50, endPoint x: 5, endPoint y: 56, distance: 18.6
click at [0, 56] on html at bounding box center [421, 196] width 842 height 393
click at [586, 34] on input "**" at bounding box center [823, 43] width 15 height 19
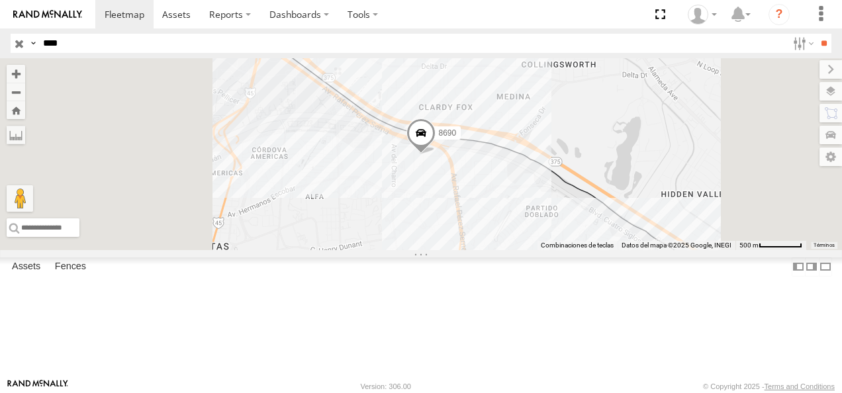
click at [0, 0] on div "8690 FLEX NORTE" at bounding box center [0, 0] width 0 height 0
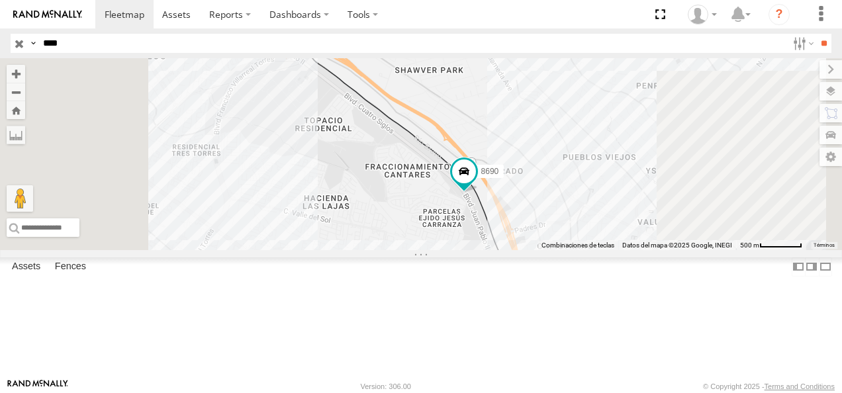
drag, startPoint x: 93, startPoint y: 40, endPoint x: 7, endPoint y: 44, distance: 86.1
click at [7, 44] on header "Search Query Asset ID Asset Label Registration Manufacturer Model VIN Job ID" at bounding box center [421, 43] width 842 height 30
click at [586, 34] on input "**" at bounding box center [823, 43] width 15 height 19
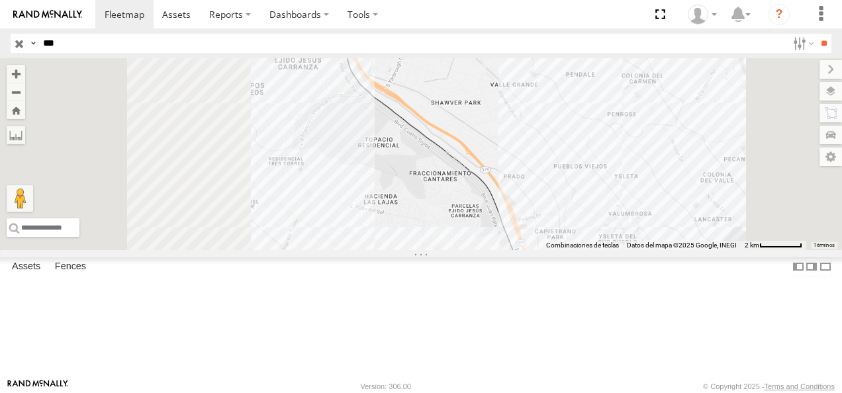
click at [0, 0] on div "205" at bounding box center [0, 0] width 0 height 0
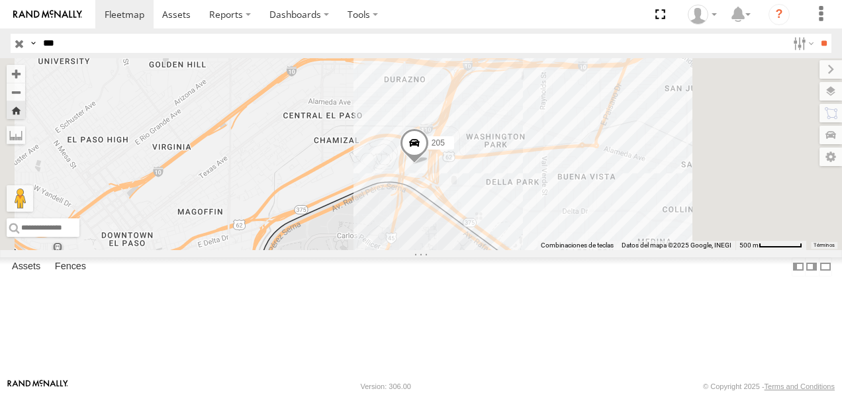
drag, startPoint x: 5, startPoint y: 38, endPoint x: -3, endPoint y: 38, distance: 7.3
click at [0, 38] on html at bounding box center [421, 196] width 842 height 393
type input "****"
click at [586, 34] on input "**" at bounding box center [823, 43] width 15 height 19
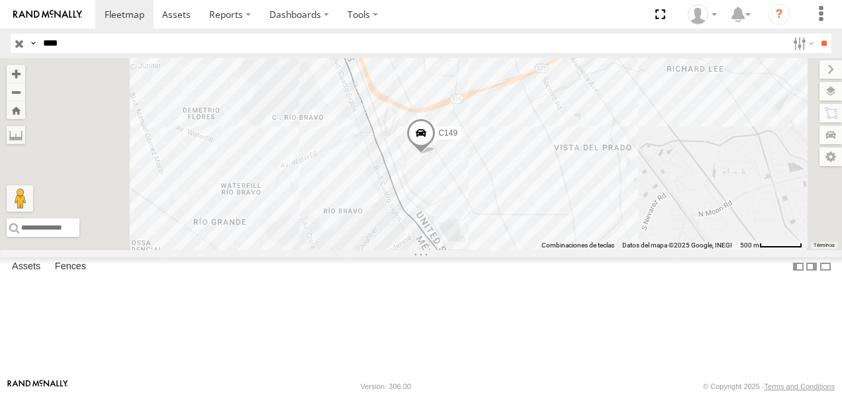
click at [0, 0] on div "C149 Cruce" at bounding box center [0, 0] width 0 height 0
